Goal: Task Accomplishment & Management: Manage account settings

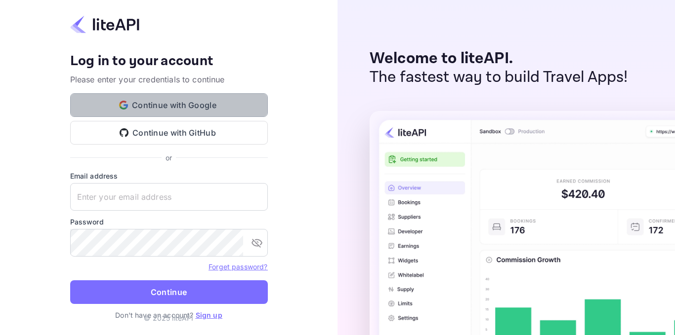
click at [172, 104] on button "Continue with Google" at bounding box center [169, 105] width 198 height 24
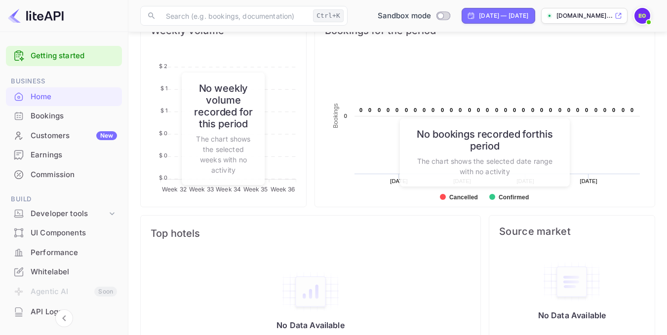
scroll to position [419, 0]
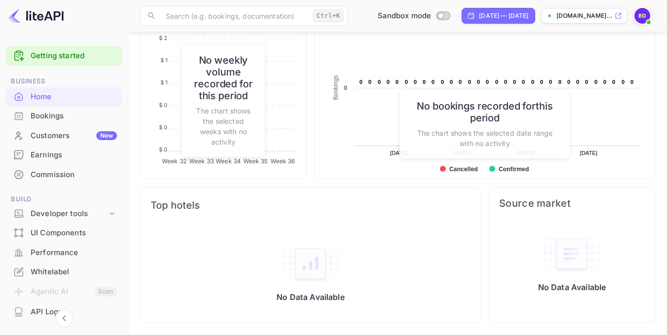
click at [74, 132] on div "Customers New" at bounding box center [74, 135] width 86 height 11
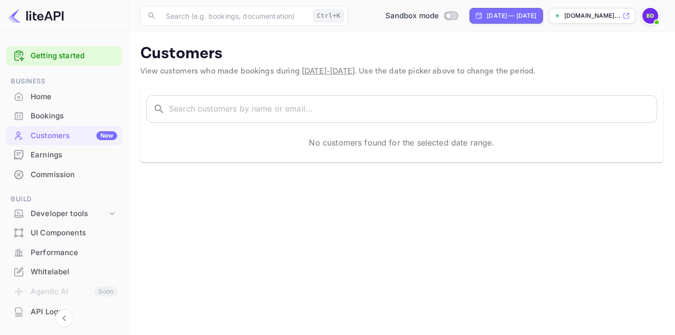
click at [461, 243] on main "Customers View customers who made bookings during [DATE] - [DATE] . Use the dat…" at bounding box center [401, 183] width 546 height 303
click at [439, 18] on input "Switch to Production mode" at bounding box center [449, 15] width 20 height 6
checkbox input "true"
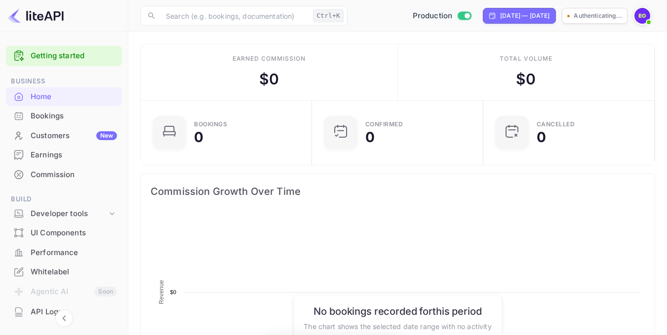
scroll to position [153, 158]
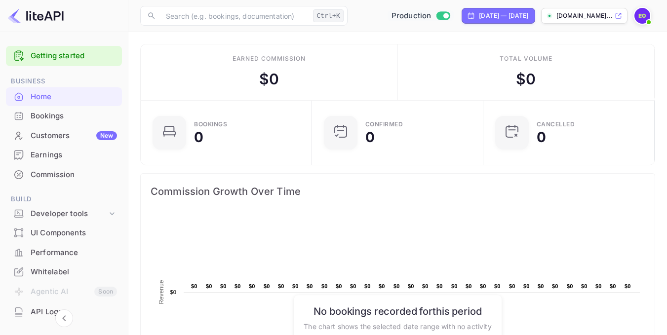
click at [600, 14] on p "[DOMAIN_NAME]..." at bounding box center [585, 15] width 56 height 9
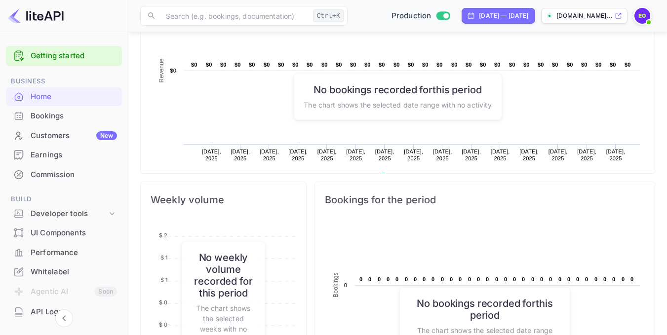
scroll to position [261, 0]
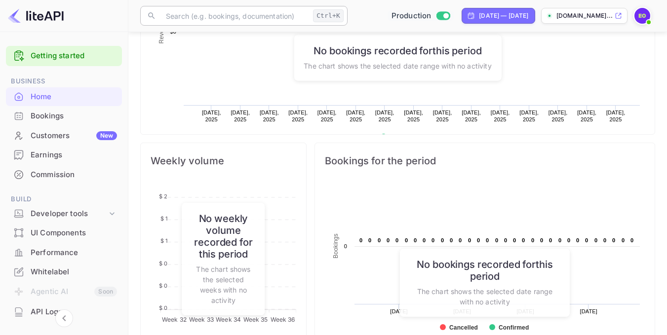
click at [255, 17] on input "text" at bounding box center [234, 16] width 149 height 20
drag, startPoint x: 407, startPoint y: 117, endPoint x: 412, endPoint y: 136, distance: 19.4
click at [281, 11] on input "text" at bounding box center [234, 16] width 149 height 20
click at [273, 21] on input "text" at bounding box center [234, 16] width 149 height 20
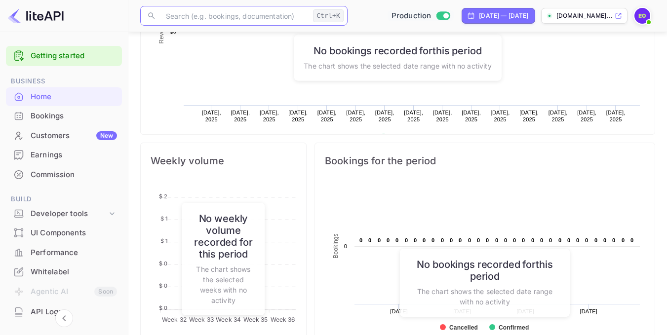
click at [221, 17] on input "text" at bounding box center [234, 16] width 149 height 20
click at [200, 80] on rect at bounding box center [398, 52] width 495 height 198
click at [178, 9] on input "text" at bounding box center [234, 16] width 149 height 20
drag, startPoint x: 148, startPoint y: 14, endPoint x: 154, endPoint y: 16, distance: 6.2
click at [149, 14] on icon at bounding box center [151, 15] width 9 height 9
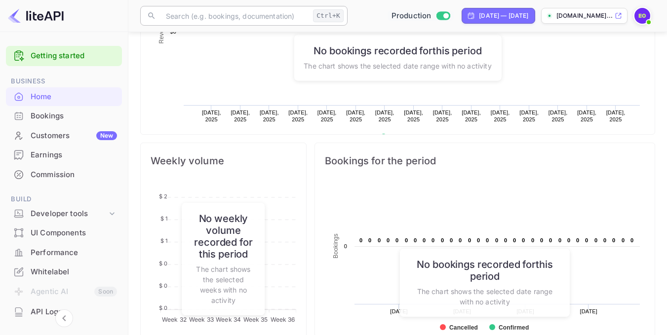
click at [325, 17] on div "Ctrl+K" at bounding box center [328, 15] width 31 height 13
click at [63, 250] on div "Performance" at bounding box center [74, 253] width 86 height 11
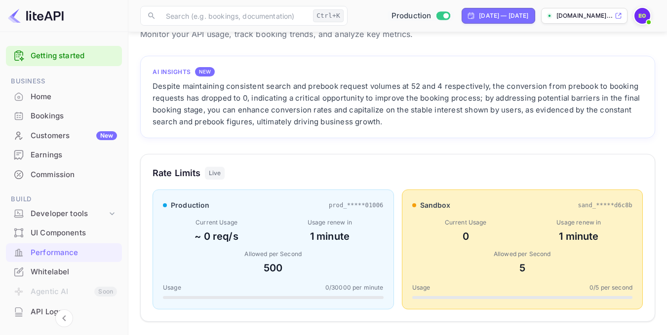
scroll to position [45, 0]
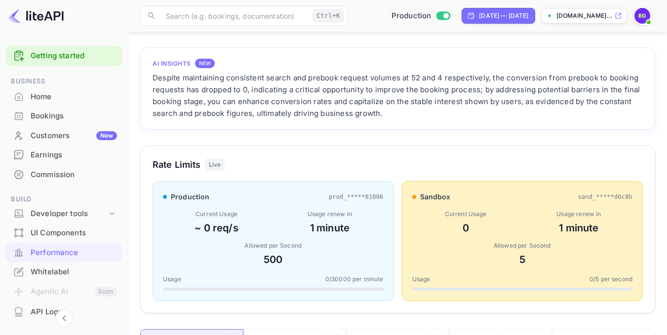
click at [443, 116] on div "Despite maintaining consistent search and prebook request volumes at 52 and 4 r…" at bounding box center [398, 95] width 491 height 47
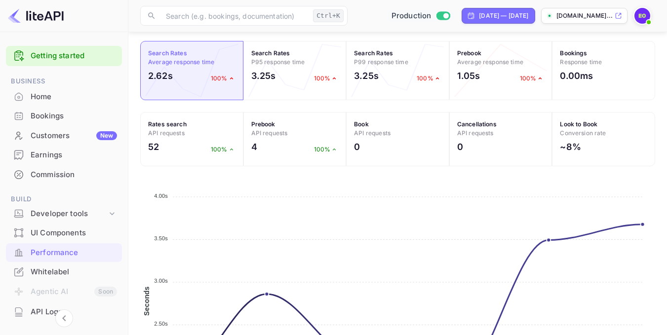
scroll to position [330, 0]
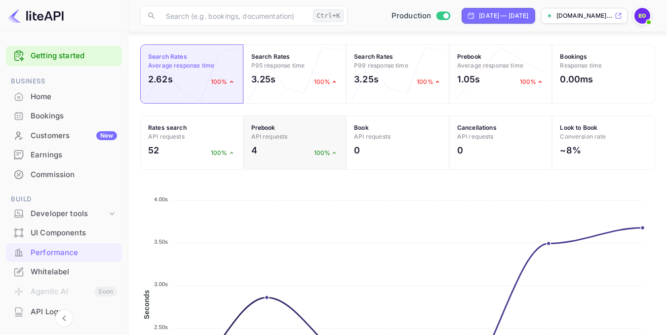
click at [285, 130] on h4 "Prebook API requests" at bounding box center [294, 133] width 87 height 18
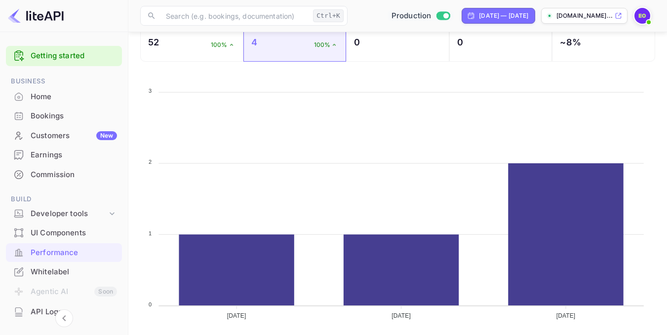
scroll to position [447, 0]
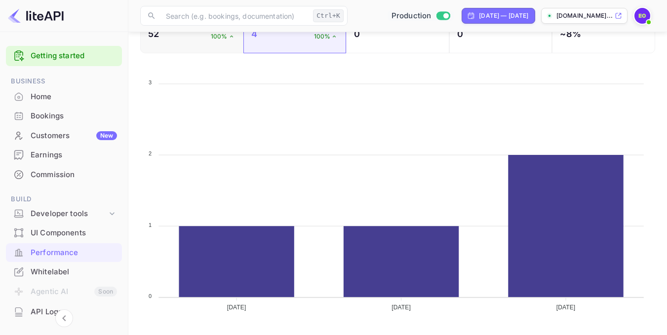
click at [201, 38] on div "52 100%" at bounding box center [191, 36] width 87 height 18
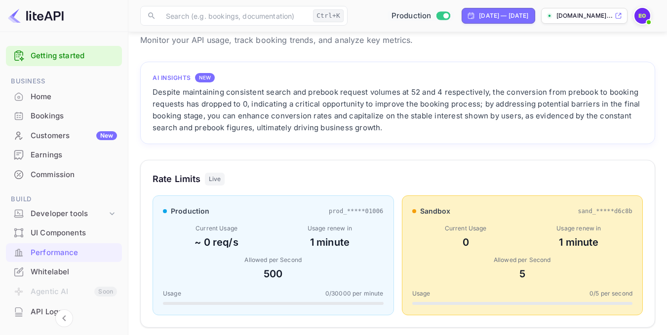
scroll to position [0, 0]
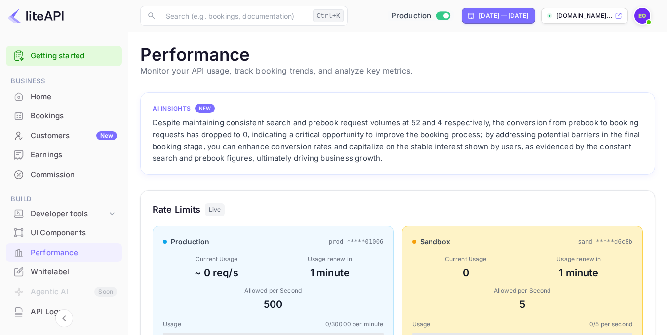
click at [648, 14] on img at bounding box center [643, 16] width 16 height 16
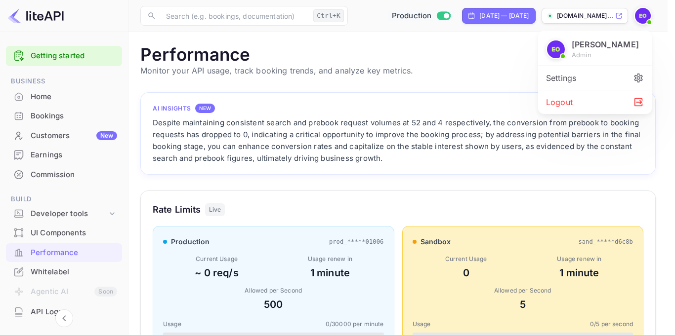
click at [569, 80] on div "Settings" at bounding box center [595, 78] width 114 height 24
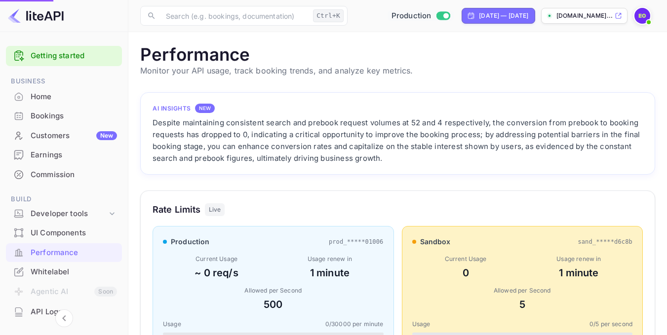
scroll to position [8, 8]
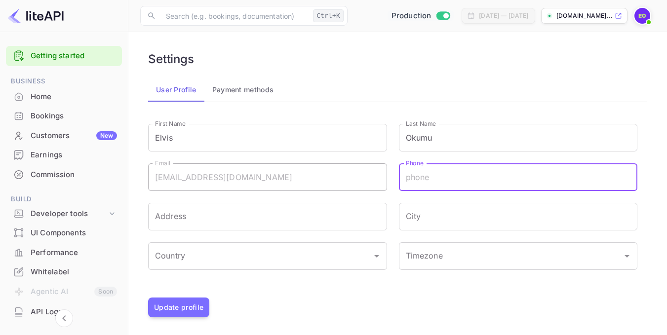
click at [488, 179] on input "Phone" at bounding box center [518, 178] width 239 height 28
type input "700478357"
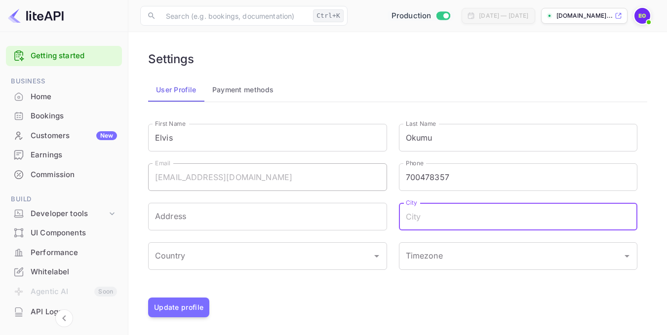
click at [458, 222] on input "City" at bounding box center [518, 217] width 239 height 28
type input "N"
type input "[GEOGRAPHIC_DATA]"
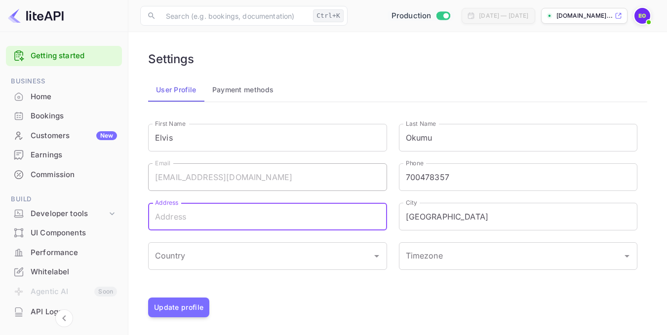
click at [189, 213] on input "Address" at bounding box center [267, 217] width 239 height 28
type input "[STREET_ADDRESS][GEOGRAPHIC_DATA]"
type input "[GEOGRAPHIC_DATA]"
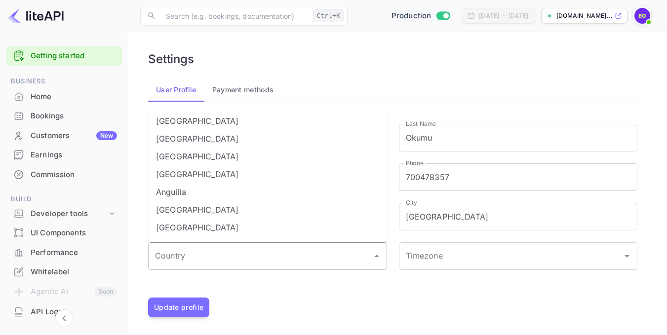
click at [236, 258] on input "Country" at bounding box center [260, 256] width 215 height 19
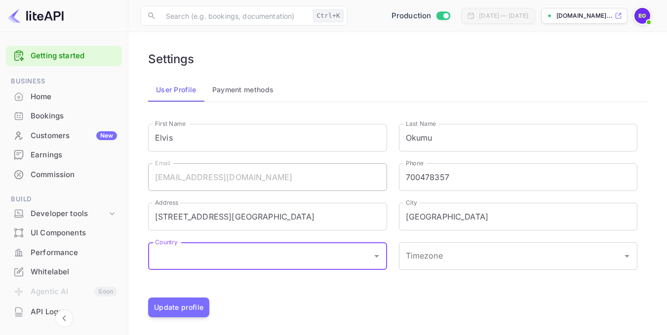
type input "[GEOGRAPHIC_DATA]"
click at [288, 283] on li "[GEOGRAPHIC_DATA]" at bounding box center [267, 283] width 239 height 18
click at [452, 289] on div "First Name [PERSON_NAME] First Name Last Name [PERSON_NAME] Last Name Email [EM…" at bounding box center [398, 206] width 500 height 184
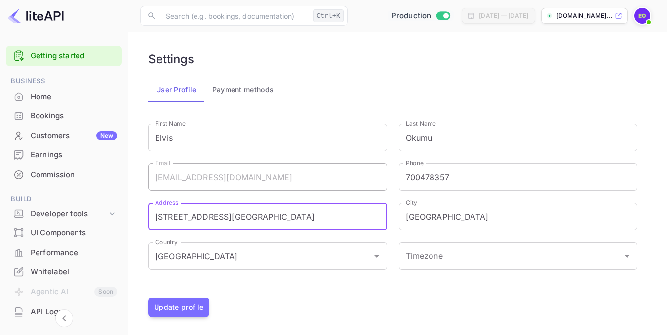
click at [322, 210] on input "[STREET_ADDRESS][GEOGRAPHIC_DATA]" at bounding box center [267, 217] width 239 height 28
drag, startPoint x: 201, startPoint y: 219, endPoint x: 136, endPoint y: 224, distance: 64.4
click at [136, 224] on main "Settings User Profile Payment methods First Name [PERSON_NAME] First Name Last …" at bounding box center [397, 184] width 539 height 305
type input "Moi Ave, [PERSON_NAME] Apartment"
click at [493, 259] on input "Timezone" at bounding box center [505, 256] width 203 height 19
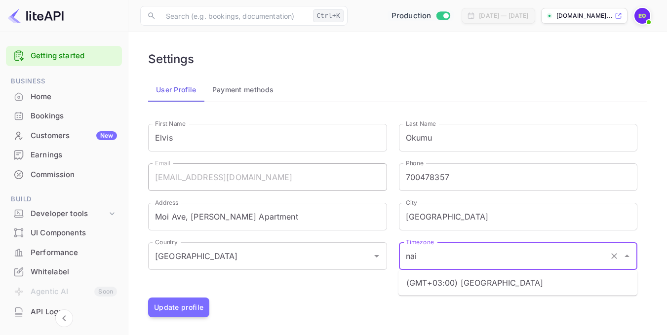
click at [486, 284] on li "(GMT+03:00) [GEOGRAPHIC_DATA]" at bounding box center [518, 283] width 239 height 18
type input "(GMT+03:00) [GEOGRAPHIC_DATA]"
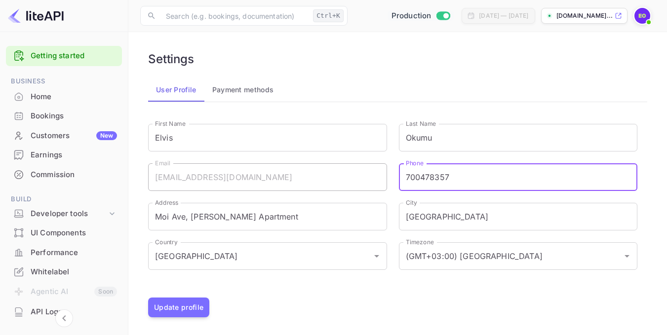
click at [407, 175] on input "700478357" at bounding box center [518, 178] width 239 height 28
type input "[PHONE_NUMBER]"
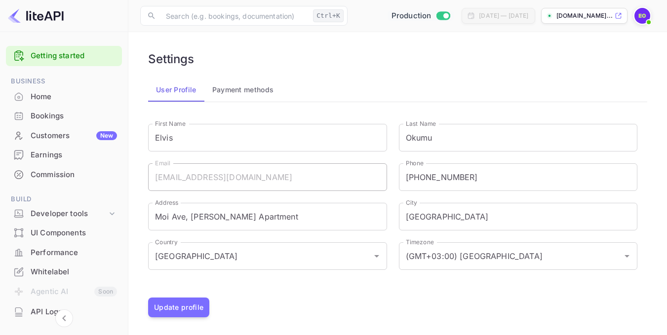
click at [520, 60] on div "Settings" at bounding box center [398, 59] width 500 height 14
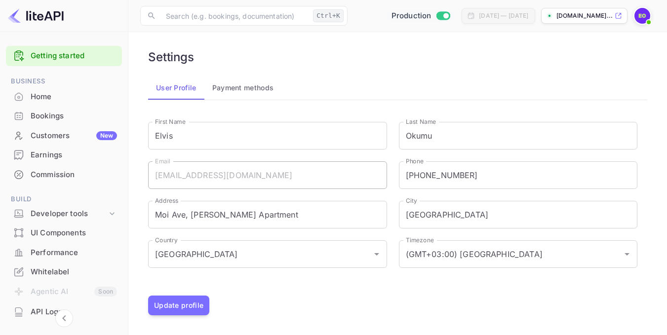
click at [251, 90] on button "Payment methods" at bounding box center [244, 88] width 78 height 24
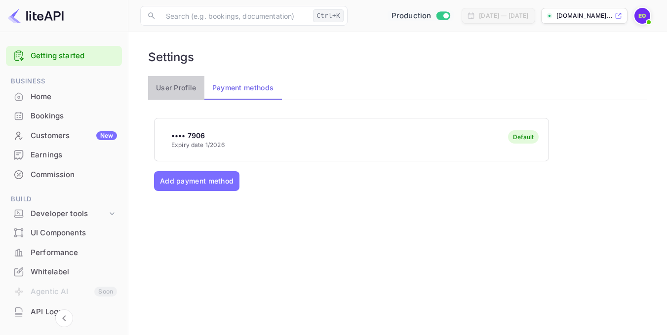
click at [189, 86] on button "User Profile" at bounding box center [176, 88] width 56 height 24
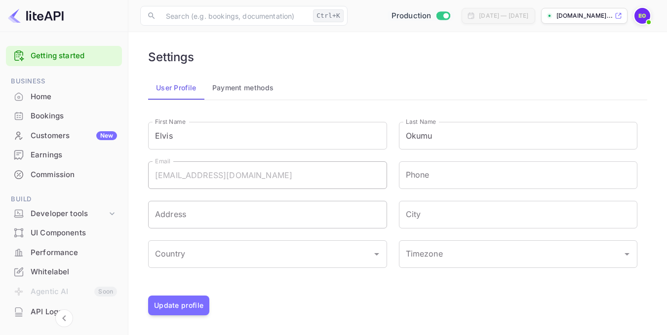
click at [206, 218] on input "Address" at bounding box center [267, 215] width 239 height 28
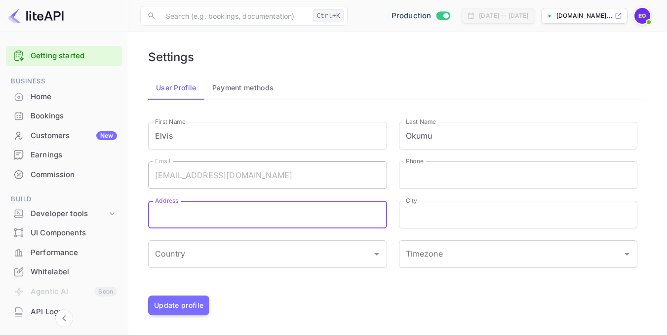
type input "Moi Ave, [PERSON_NAME] Apartment"
type input "[PHONE_NUMBER]"
type input "[GEOGRAPHIC_DATA]"
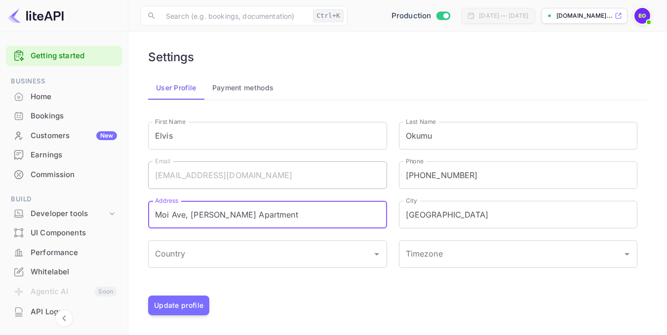
type input "[GEOGRAPHIC_DATA]"
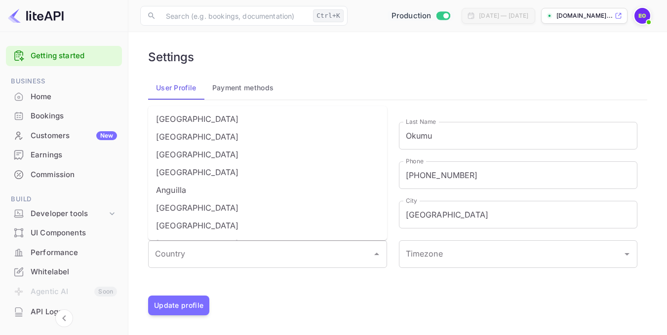
click at [458, 280] on div at bounding box center [386, 274] width 501 height 12
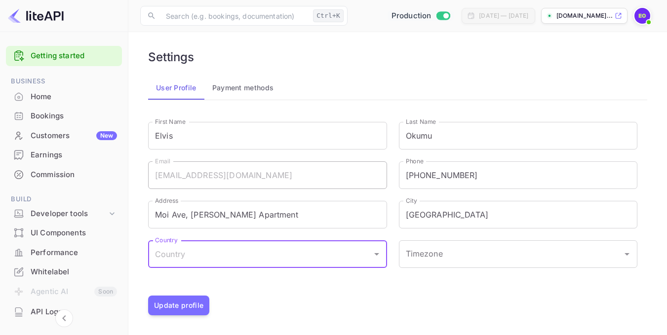
click at [232, 251] on input "Country" at bounding box center [260, 254] width 215 height 19
type input "[GEOGRAPHIC_DATA]"
click at [244, 282] on li "[GEOGRAPHIC_DATA]" at bounding box center [267, 281] width 239 height 18
click at [450, 257] on input "Timezone" at bounding box center [505, 254] width 203 height 19
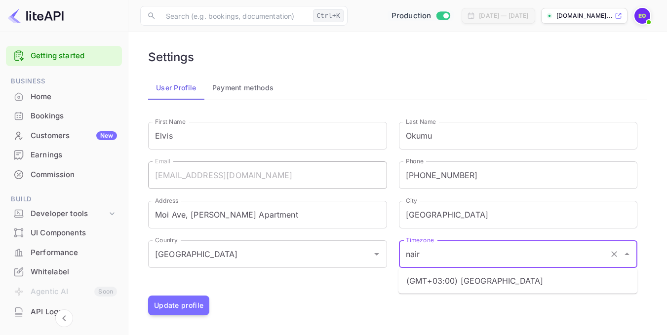
type input "nair"
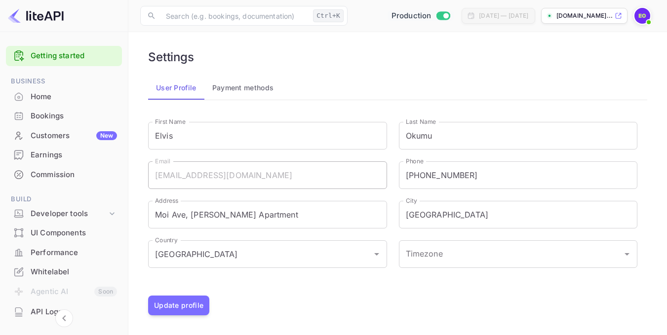
click at [488, 296] on div "Update profile" at bounding box center [398, 306] width 500 height 20
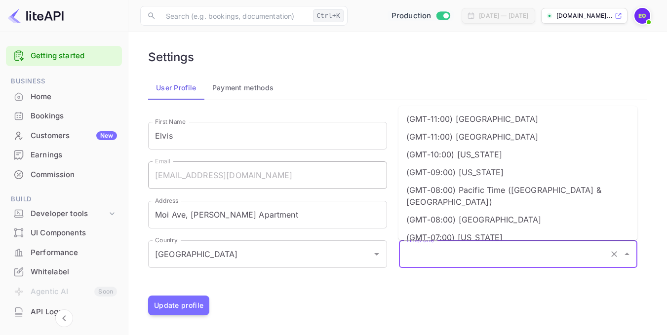
click at [458, 252] on input "Timezone" at bounding box center [505, 254] width 203 height 19
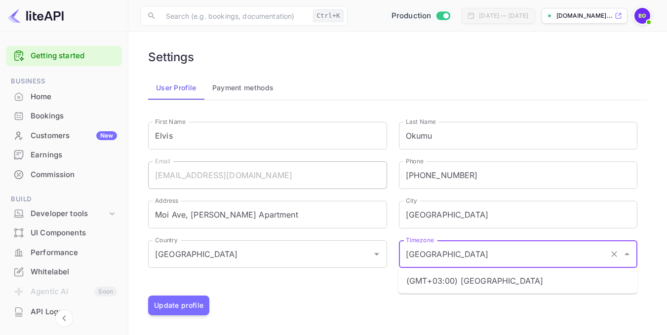
click at [468, 280] on li "(GMT+03:00) [GEOGRAPHIC_DATA]" at bounding box center [518, 281] width 239 height 18
type input "(GMT+03:00) [GEOGRAPHIC_DATA]"
click at [431, 301] on div "Update profile" at bounding box center [398, 306] width 500 height 20
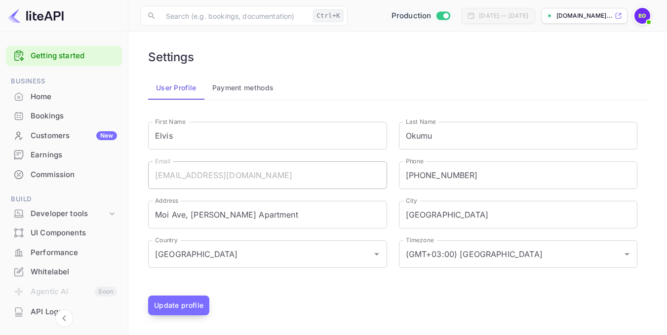
click at [181, 306] on button "Update profile" at bounding box center [178, 306] width 61 height 20
click at [439, 35] on main "Settings User Profile Payment methods Your personal information has been change…" at bounding box center [397, 182] width 539 height 305
click at [486, 65] on div "Settings User Profile Payment methods Your personal information has been change…" at bounding box center [397, 183] width 515 height 282
click at [56, 250] on div "Performance" at bounding box center [74, 253] width 86 height 11
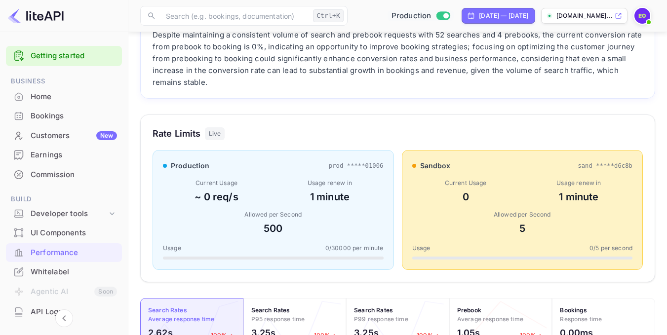
scroll to position [12, 0]
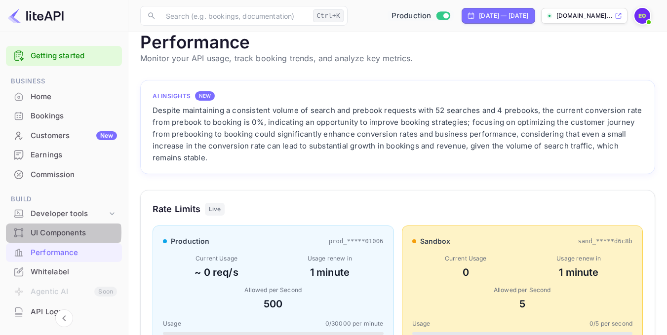
click at [62, 233] on div "UI Components" at bounding box center [74, 233] width 86 height 11
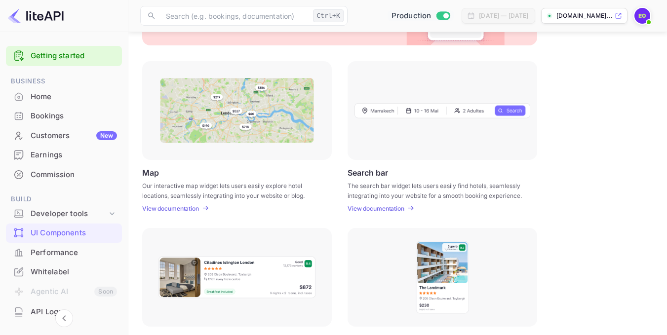
scroll to position [114, 0]
click at [192, 205] on p "View documentation" at bounding box center [170, 207] width 57 height 7
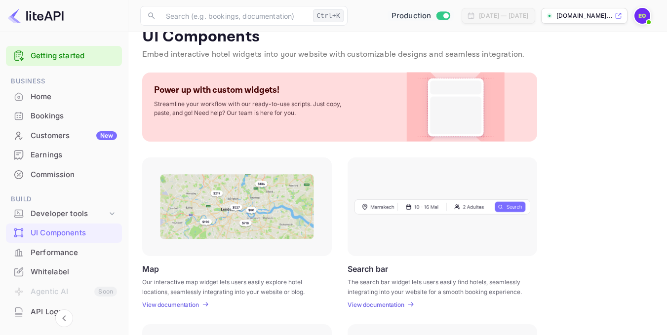
scroll to position [0, 0]
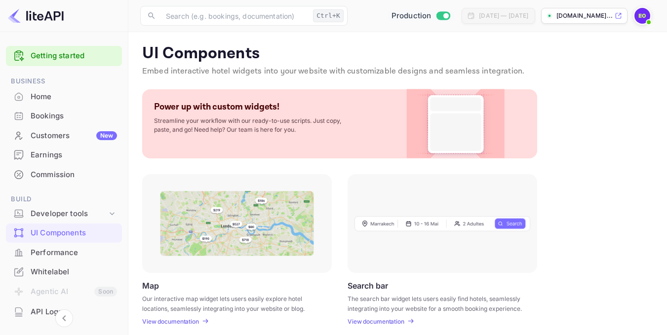
click at [248, 128] on p "Streamline your workflow with our ready-to-use scripts. Just copy, paste, and g…" at bounding box center [253, 126] width 198 height 18
click at [455, 134] on img at bounding box center [456, 123] width 80 height 69
click at [446, 121] on img at bounding box center [456, 123] width 80 height 69
click at [161, 141] on div "Power up with custom widgets! Streamline your workflow with our ready-to-use sc…" at bounding box center [339, 123] width 395 height 69
click at [474, 195] on div at bounding box center [443, 223] width 190 height 99
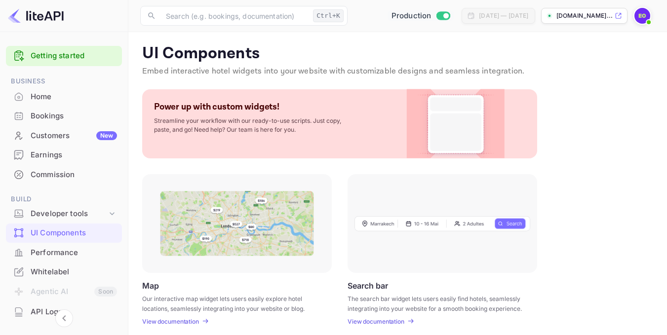
click at [206, 119] on p "Streamline your workflow with our ready-to-use scripts. Just copy, paste, and g…" at bounding box center [253, 126] width 198 height 18
click at [61, 211] on div "Developer tools" at bounding box center [69, 213] width 77 height 11
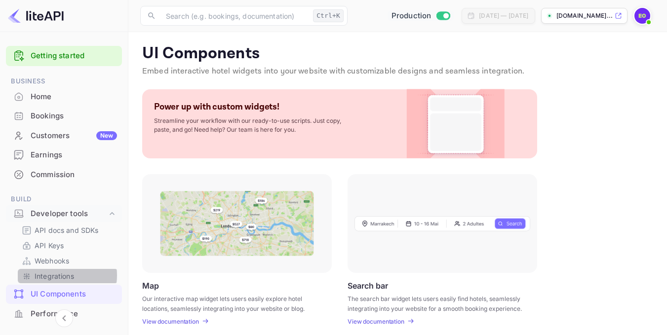
click at [58, 276] on p "Integrations" at bounding box center [55, 276] width 40 height 10
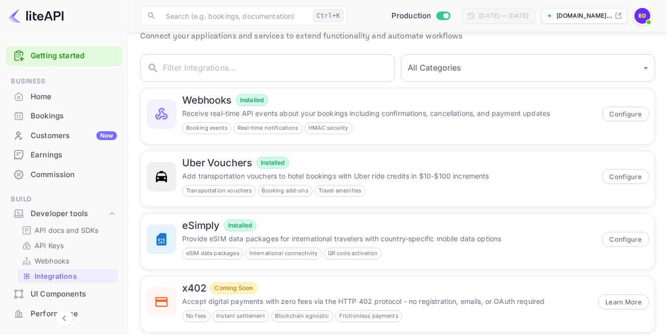
scroll to position [37, 0]
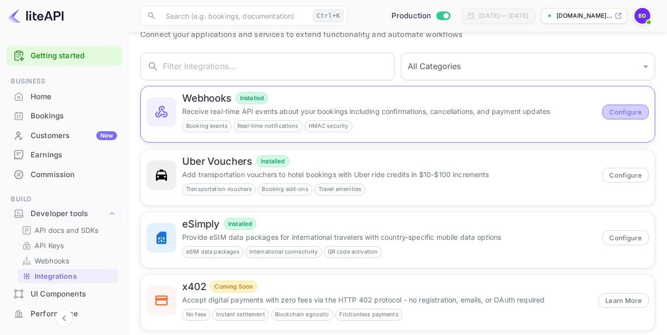
click at [622, 113] on button "Configure" at bounding box center [626, 112] width 46 height 15
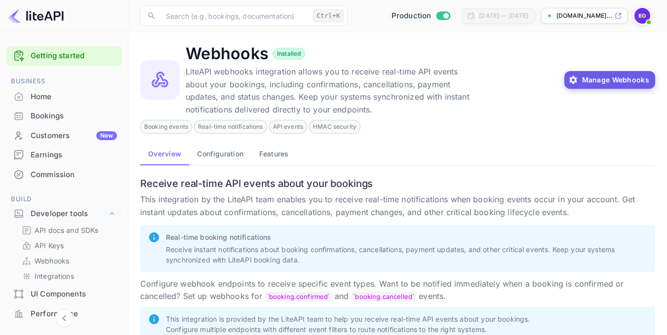
click at [612, 79] on button "Manage Webhooks" at bounding box center [610, 80] width 91 height 18
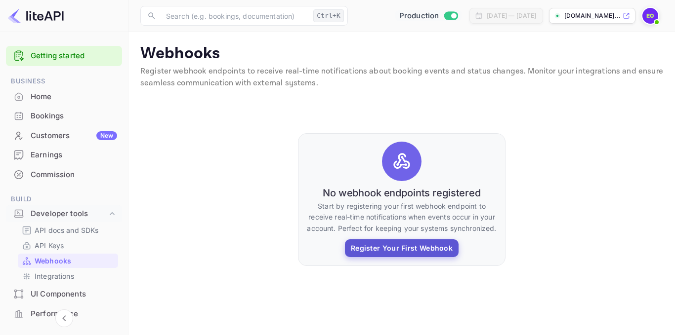
click at [410, 249] on button "Register Your First Webhook" at bounding box center [402, 249] width 114 height 18
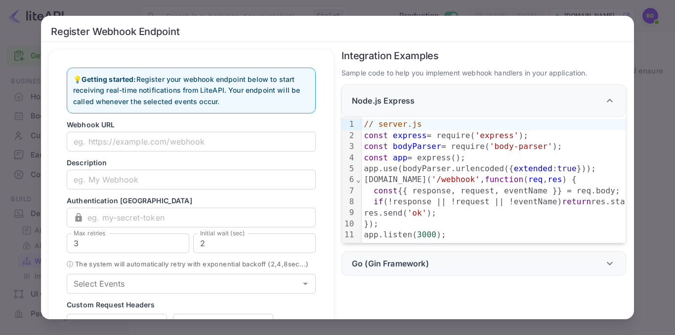
click at [652, 111] on div "Register Webhook Endpoint 💡 Getting started: Register your webhook endpoint bel…" at bounding box center [337, 167] width 675 height 335
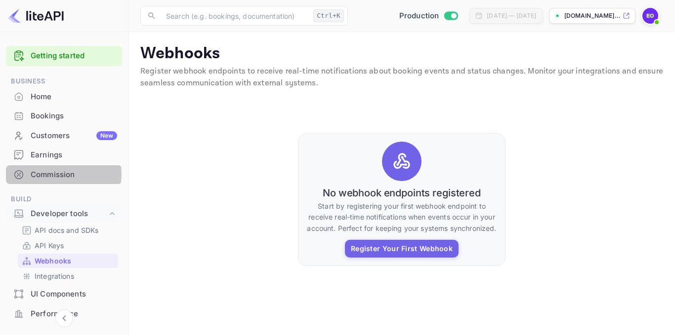
click at [62, 174] on div "Commission" at bounding box center [74, 174] width 86 height 11
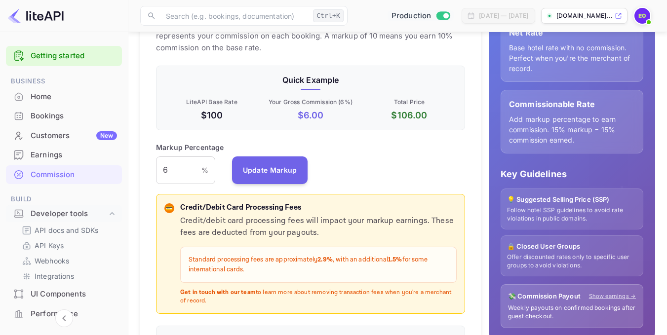
scroll to position [162, 0]
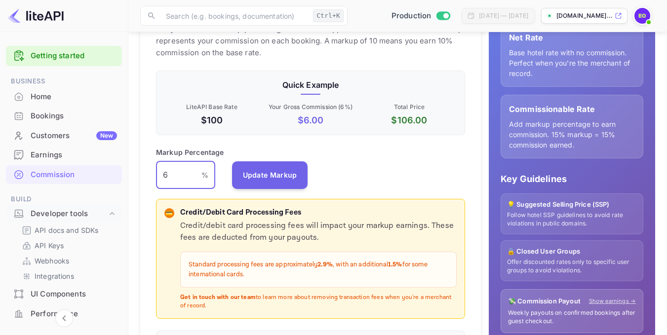
drag, startPoint x: 175, startPoint y: 177, endPoint x: 132, endPoint y: 182, distance: 43.8
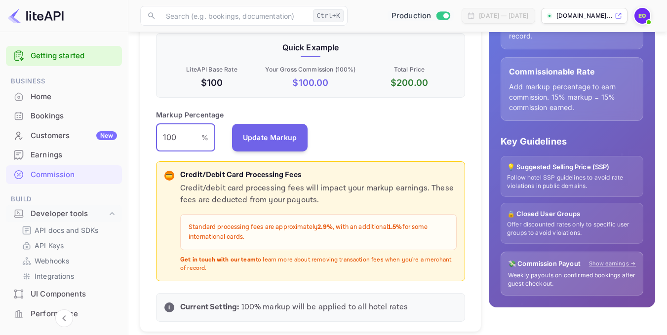
scroll to position [203, 0]
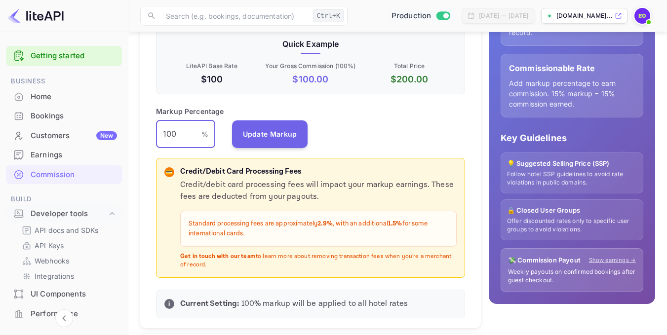
drag, startPoint x: 187, startPoint y: 130, endPoint x: 121, endPoint y: 138, distance: 66.7
type input "15"
click at [356, 117] on div "Markup Percentage 15 % ​ Update Markup" at bounding box center [310, 127] width 309 height 42
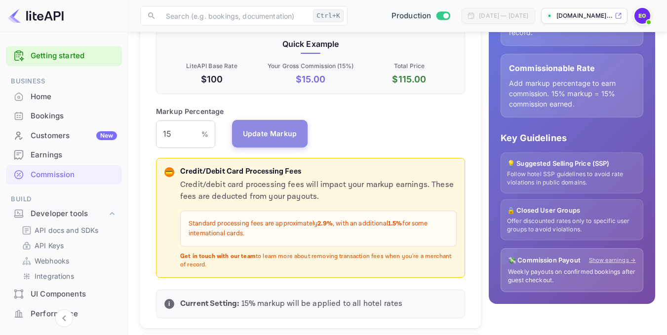
click at [286, 134] on button "Update Markup" at bounding box center [270, 134] width 76 height 28
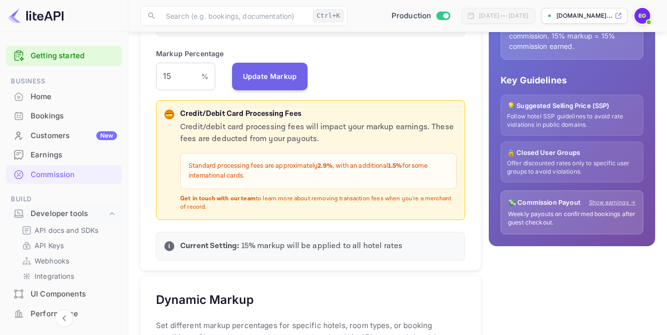
scroll to position [243, 0]
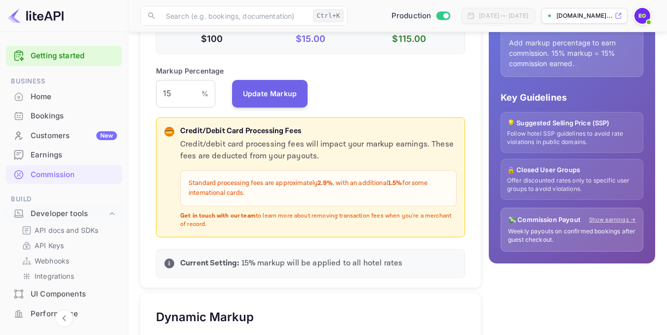
drag, startPoint x: 366, startPoint y: 191, endPoint x: 301, endPoint y: 210, distance: 67.5
click at [364, 192] on p "Standard processing fees are approximately 2.9% , with an additional 1.5% for s…" at bounding box center [319, 188] width 260 height 19
click at [238, 216] on strong "Get in touch with our team" at bounding box center [218, 215] width 76 height 7
click at [252, 165] on div "Credit/debit card processing fees will impact your markup earnings. These fees …" at bounding box center [318, 184] width 277 height 90
click at [311, 139] on p "Credit/debit card processing fees will impact your markup earnings. These fees …" at bounding box center [318, 151] width 277 height 24
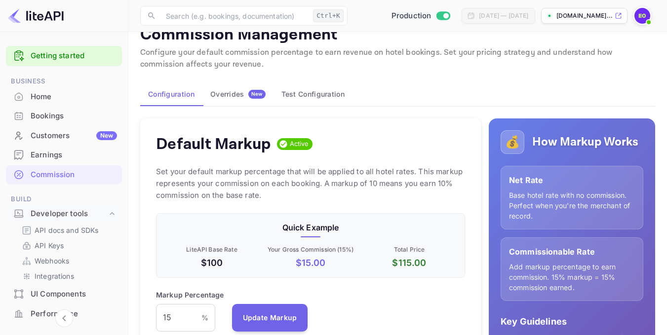
scroll to position [0, 0]
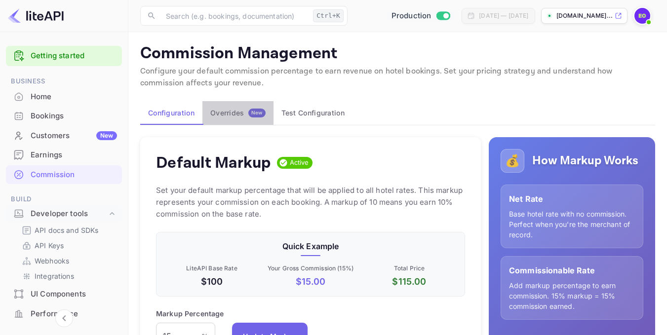
click at [236, 118] on button "Overrides New" at bounding box center [238, 113] width 71 height 24
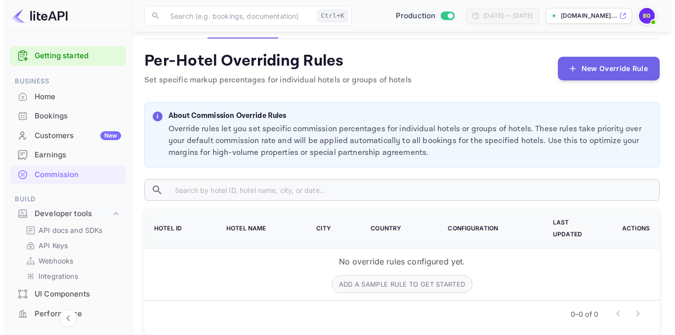
scroll to position [94, 0]
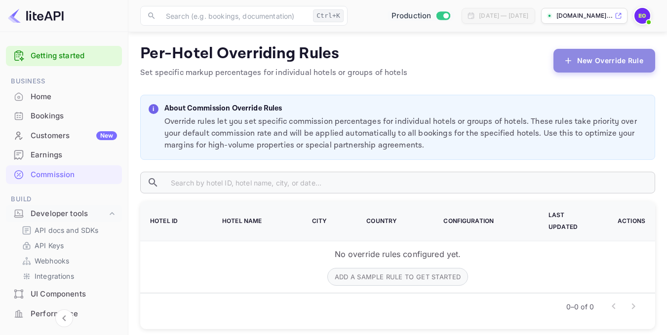
click at [607, 51] on button "New Override Rule" at bounding box center [605, 61] width 102 height 24
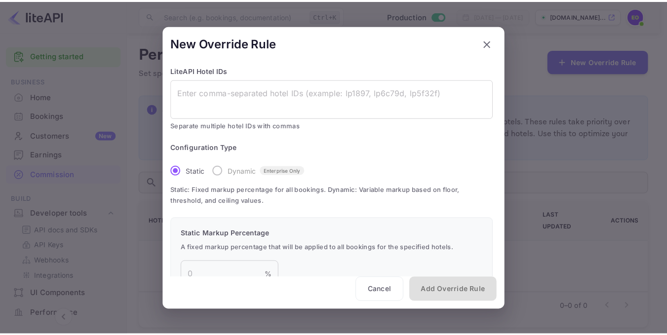
scroll to position [45, 0]
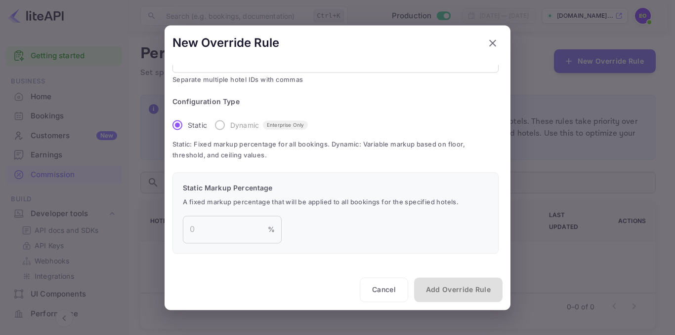
click at [493, 41] on icon "button" at bounding box center [493, 43] width 12 height 12
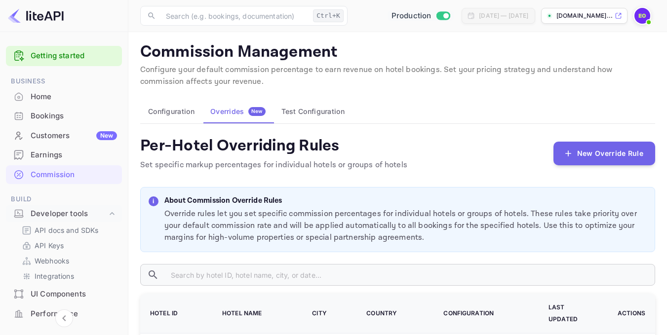
scroll to position [0, 0]
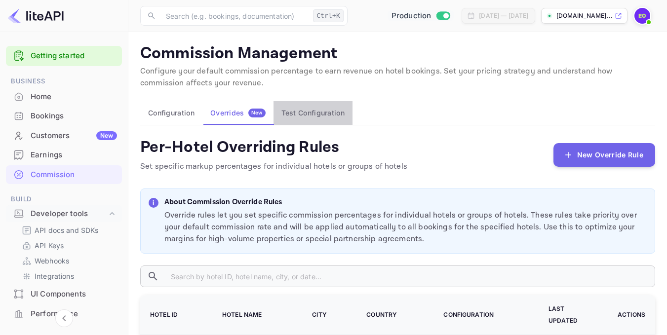
click at [322, 109] on button "Test Configuration" at bounding box center [313, 113] width 79 height 24
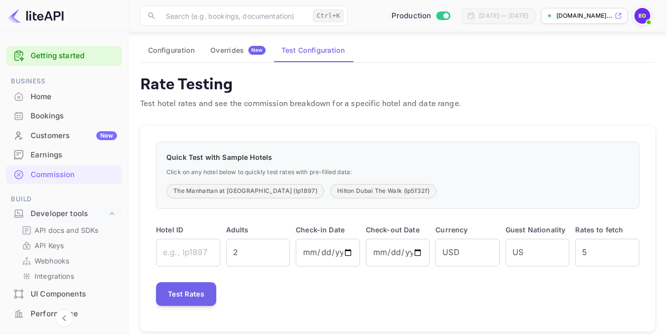
scroll to position [77, 0]
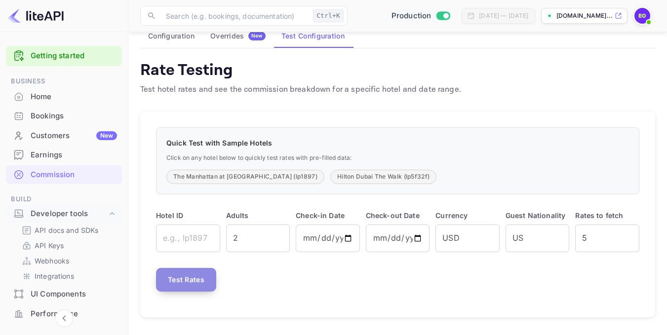
click at [199, 277] on button "Test Rates" at bounding box center [186, 280] width 60 height 24
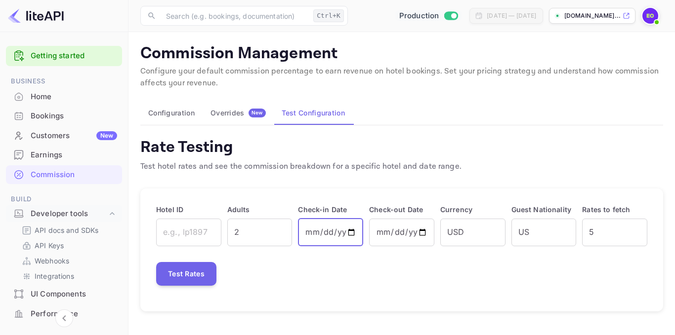
click at [334, 236] on input "[DATE]" at bounding box center [330, 233] width 65 height 28
click at [399, 249] on div "Hotel ID ​ Adults 2 ​ Check-in Date [DATE] ​ Check-out Date [DATE] ​ Currency U…" at bounding box center [401, 250] width 523 height 123
click at [204, 237] on input "text" at bounding box center [188, 233] width 65 height 28
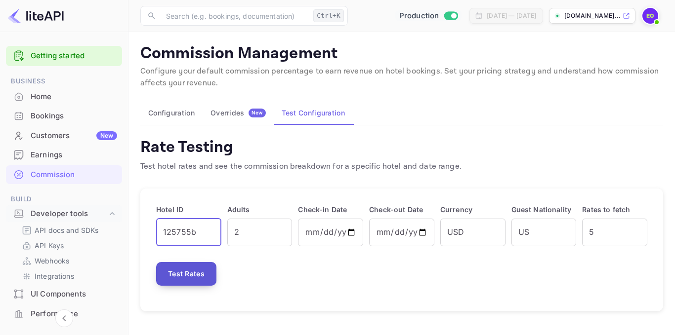
type input "125755b"
click at [187, 282] on button "Test Rates" at bounding box center [186, 274] width 60 height 24
click at [416, 314] on main "Commission Management Configure your default commission percentage to earn reve…" at bounding box center [401, 183] width 546 height 303
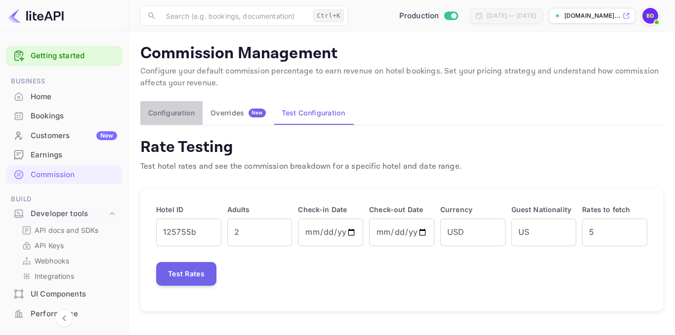
click at [172, 111] on button "Configuration" at bounding box center [171, 113] width 62 height 24
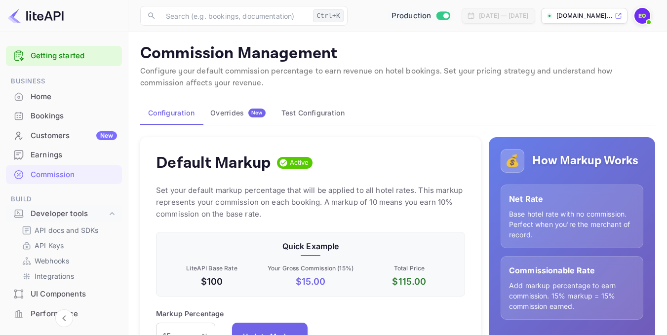
scroll to position [168, 302]
click at [45, 155] on div "Earnings" at bounding box center [74, 155] width 86 height 11
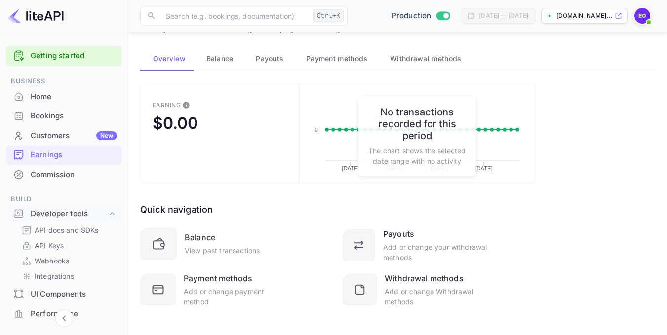
scroll to position [51, 0]
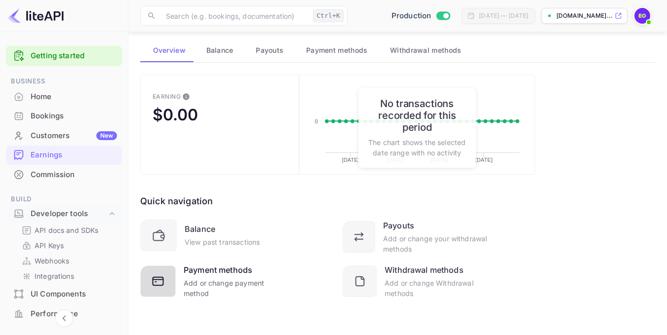
click at [235, 282] on div "Add or change payment method" at bounding box center [235, 288] width 102 height 21
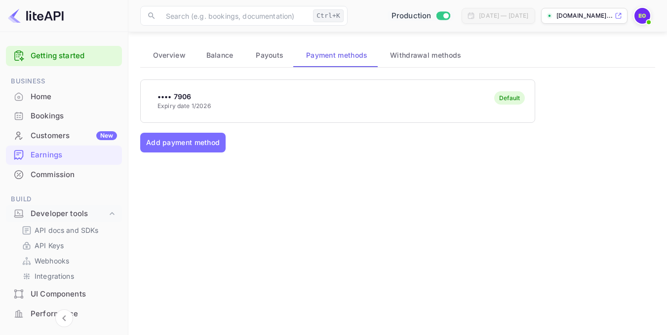
scroll to position [34, 0]
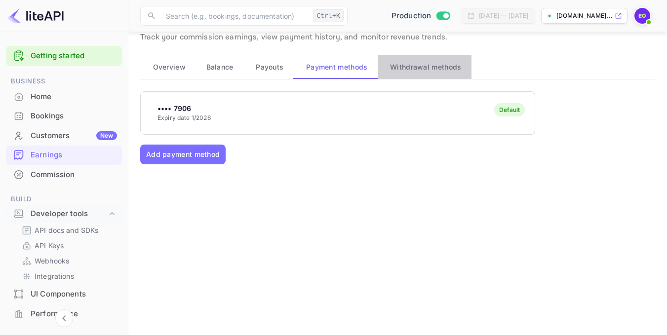
click at [430, 68] on span "Withdrawal methods" at bounding box center [425, 67] width 71 height 12
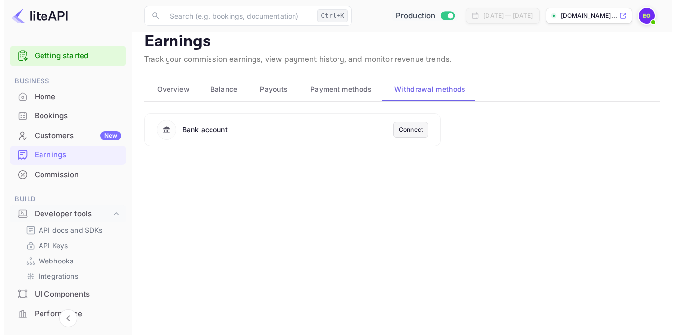
scroll to position [0, 0]
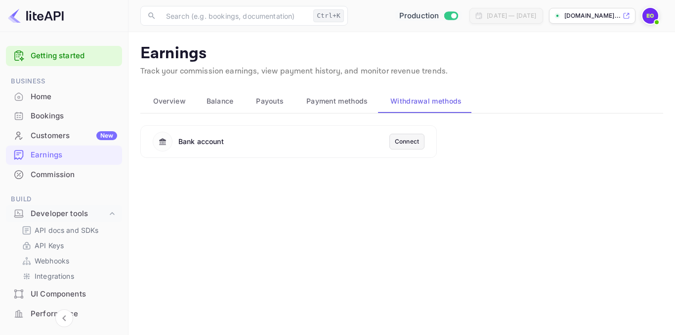
click at [412, 141] on div "Connect" at bounding box center [407, 141] width 24 height 9
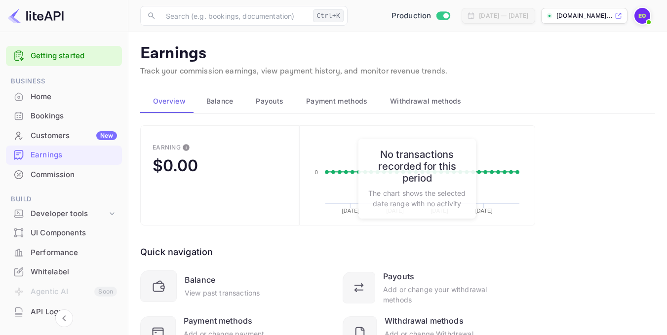
click at [223, 102] on span "Balance" at bounding box center [220, 101] width 27 height 12
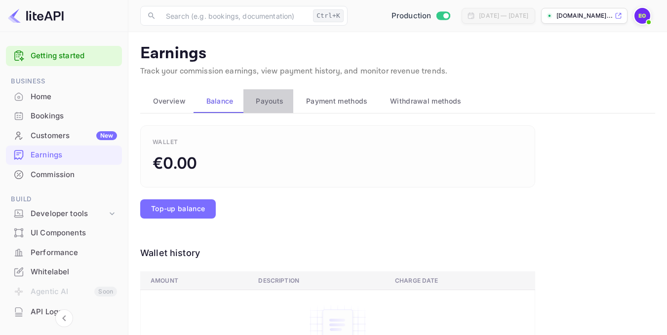
click at [276, 101] on span "Payouts" at bounding box center [270, 101] width 28 height 12
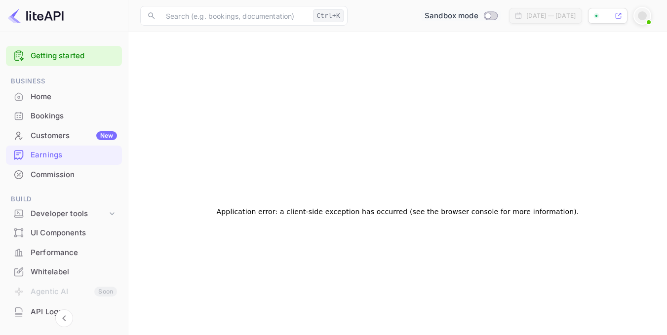
click at [478, 15] on input "Switch to Production mode" at bounding box center [488, 15] width 20 height 6
checkbox input "true"
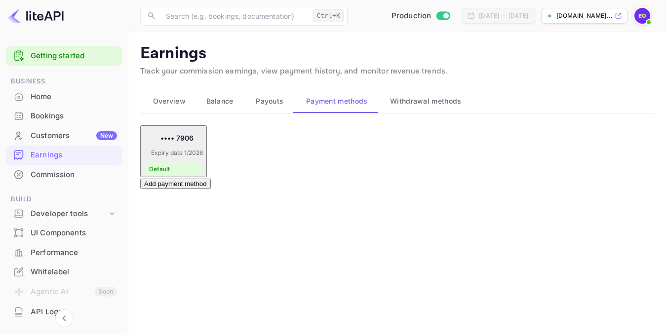
click at [432, 189] on div "•••• 7906 Expiry date 1/2026 Default Add payment method" at bounding box center [397, 157] width 515 height 64
click at [444, 101] on span "Withdrawal methods" at bounding box center [425, 101] width 71 height 12
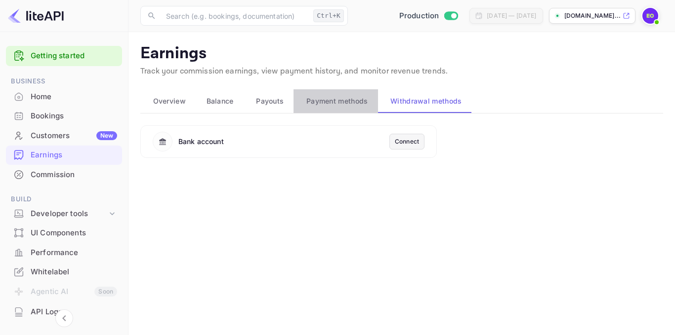
click at [347, 105] on span "Payment methods" at bounding box center [337, 101] width 62 height 12
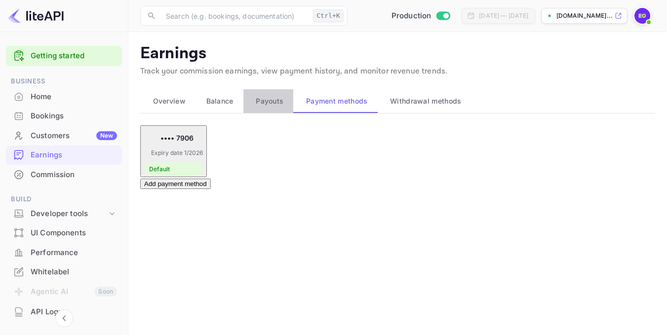
click at [260, 98] on span "Payouts" at bounding box center [270, 101] width 28 height 12
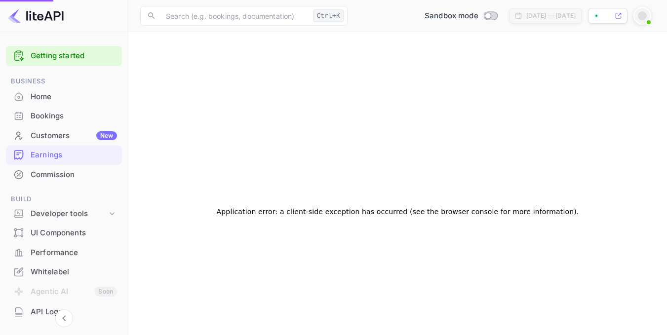
checkbox input "true"
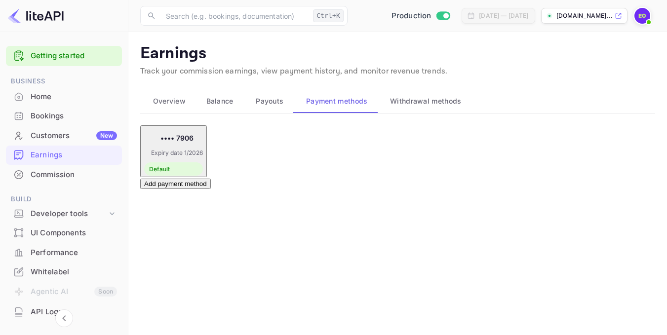
click at [265, 99] on span "Payouts" at bounding box center [270, 101] width 28 height 12
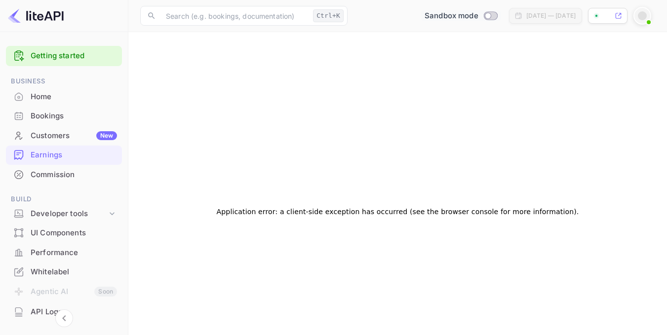
click at [484, 12] on span "Switch to Production mode" at bounding box center [491, 15] width 14 height 9
checkbox input "true"
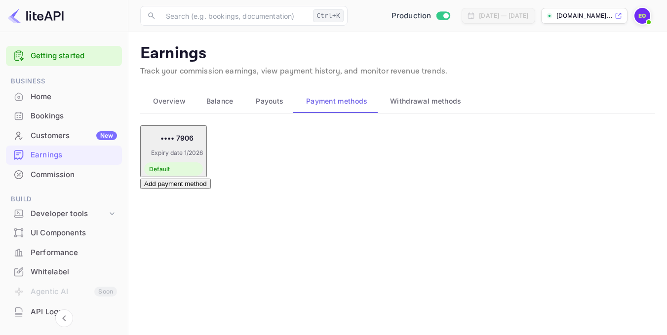
click at [176, 106] on span "Overview" at bounding box center [169, 101] width 33 height 12
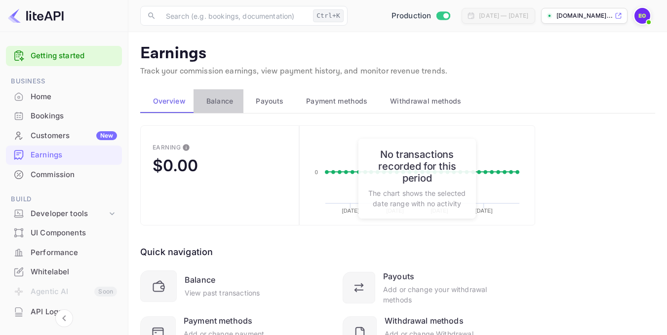
click at [223, 104] on span "Balance" at bounding box center [220, 101] width 27 height 12
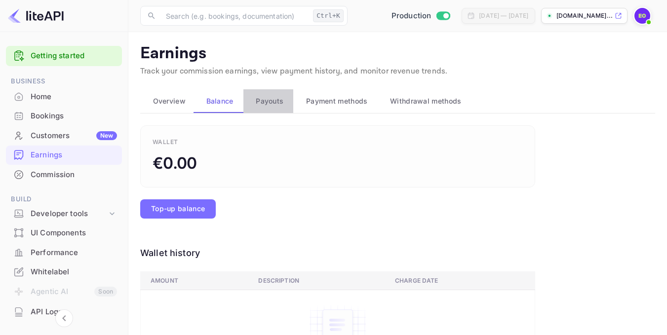
click at [262, 102] on span "Payouts" at bounding box center [270, 101] width 28 height 12
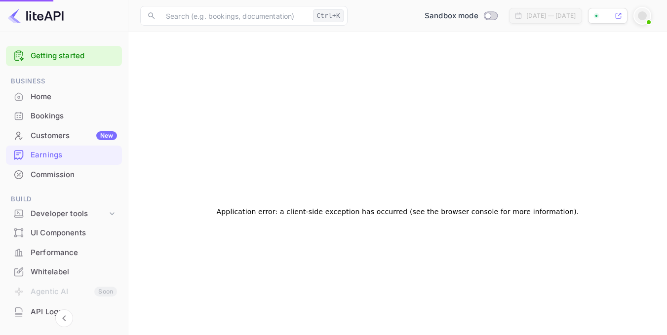
checkbox input "true"
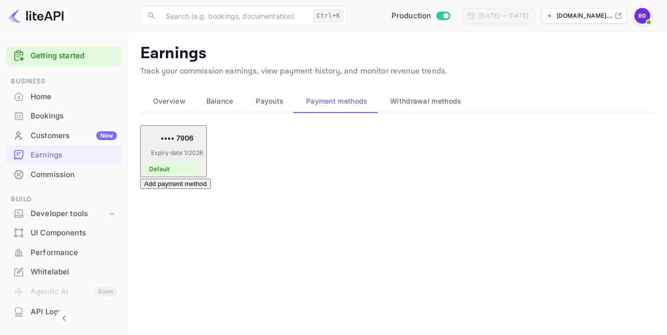
click at [419, 103] on span "Withdrawal methods" at bounding box center [425, 101] width 71 height 12
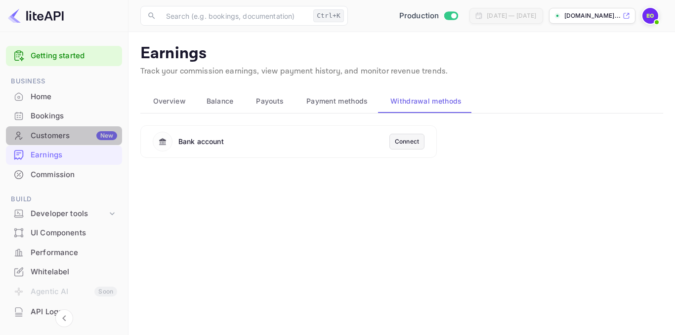
click at [67, 138] on div "Customers New" at bounding box center [74, 135] width 86 height 11
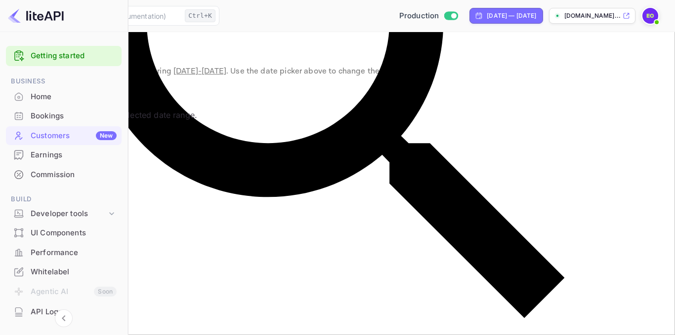
click at [59, 120] on div "Bookings" at bounding box center [74, 116] width 86 height 11
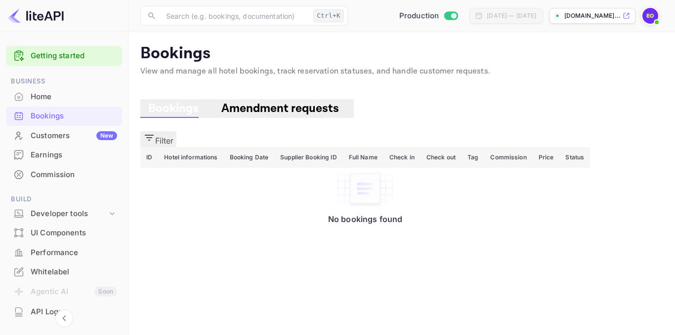
click at [176, 107] on span "Bookings" at bounding box center [173, 108] width 50 height 15
click at [278, 111] on span "Amendment requests" at bounding box center [280, 108] width 118 height 15
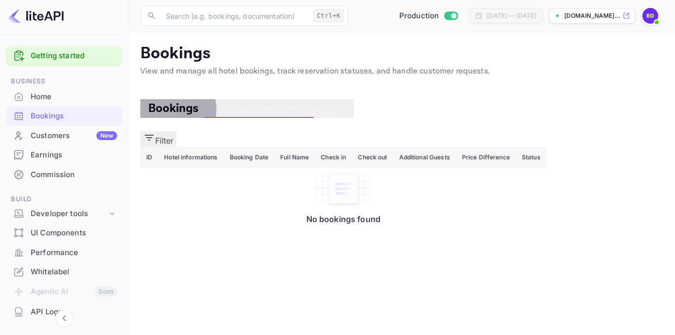
click at [177, 110] on span "Bookings" at bounding box center [173, 108] width 50 height 15
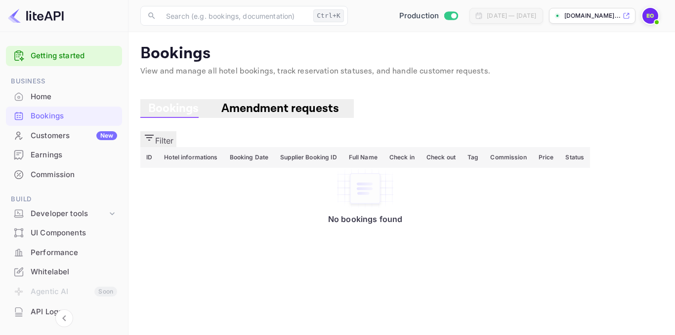
click at [53, 92] on div "Home" at bounding box center [74, 96] width 86 height 11
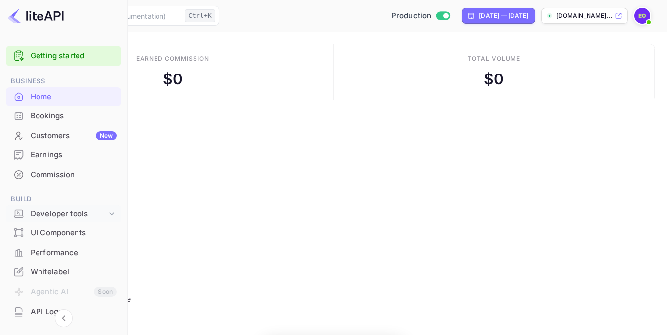
scroll to position [153, 158]
click at [113, 215] on icon at bounding box center [112, 214] width 10 height 10
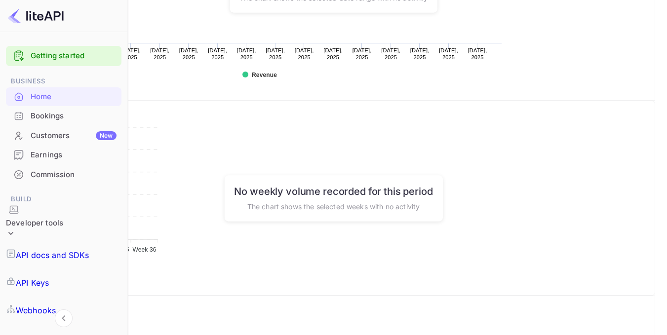
scroll to position [419, 0]
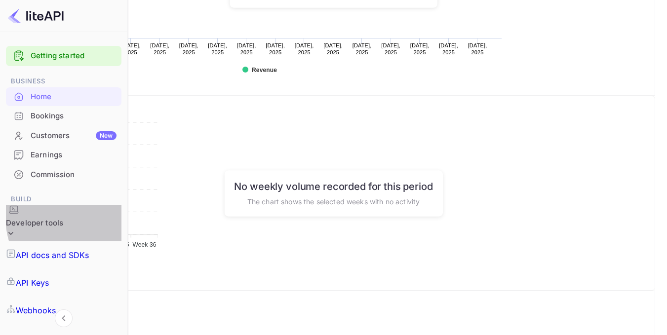
click at [16, 229] on icon at bounding box center [11, 234] width 10 height 10
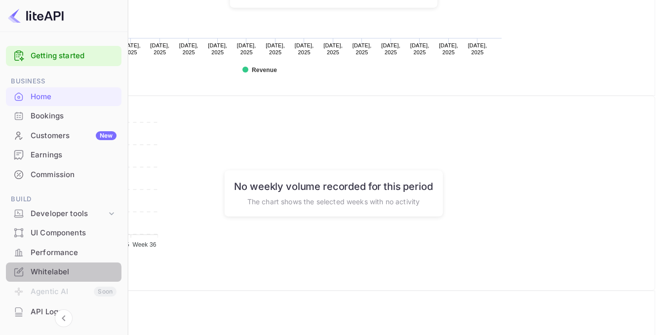
click at [59, 275] on div "Whitelabel" at bounding box center [74, 272] width 86 height 11
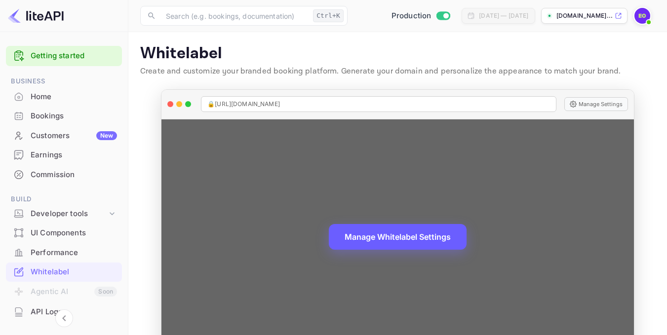
click at [392, 236] on button "Manage Whitelabel Settings" at bounding box center [398, 237] width 138 height 26
